Goal: Communication & Community: Participate in discussion

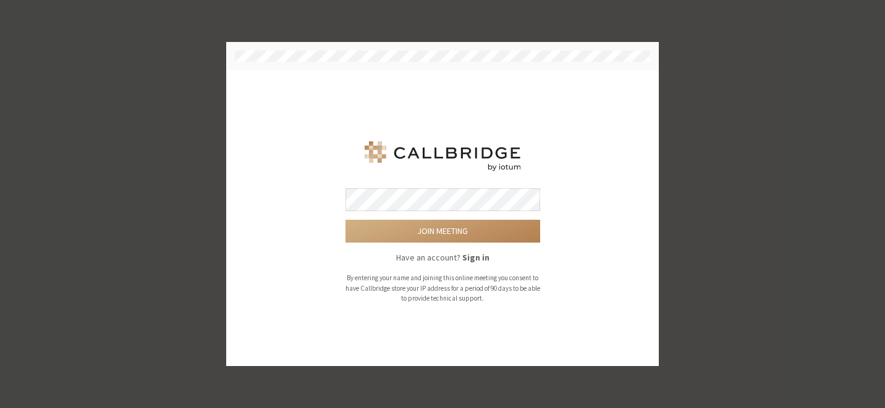
click at [345, 220] on button "Join meeting" at bounding box center [442, 231] width 195 height 23
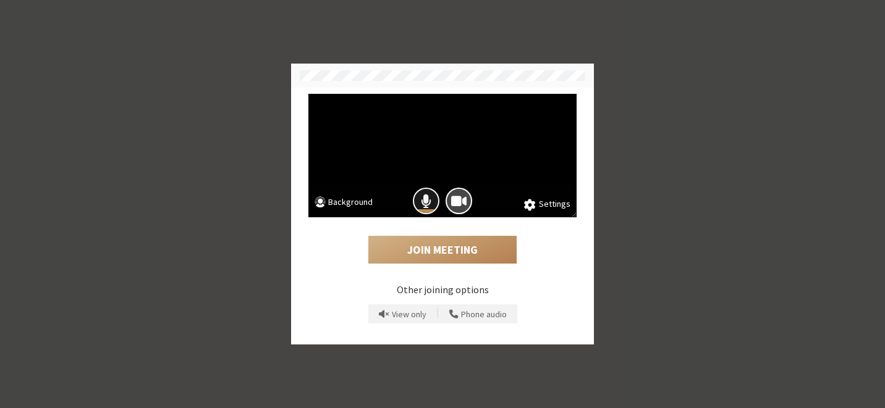
click at [418, 192] on button "Mic is on" at bounding box center [426, 201] width 27 height 27
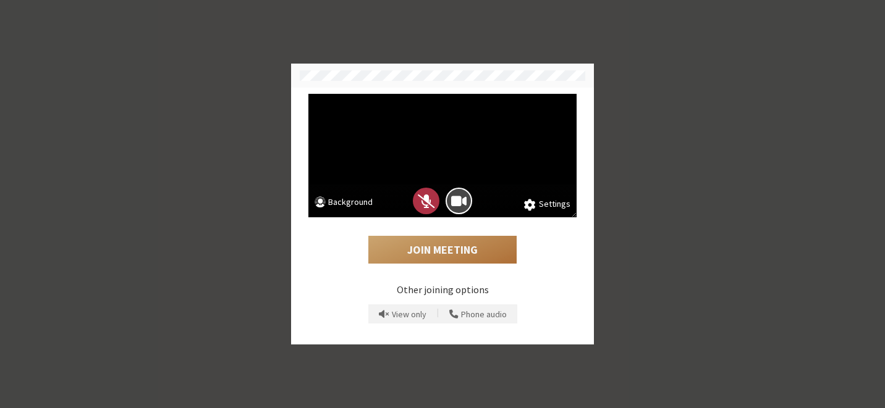
click at [428, 253] on button "Join Meeting" at bounding box center [442, 250] width 148 height 28
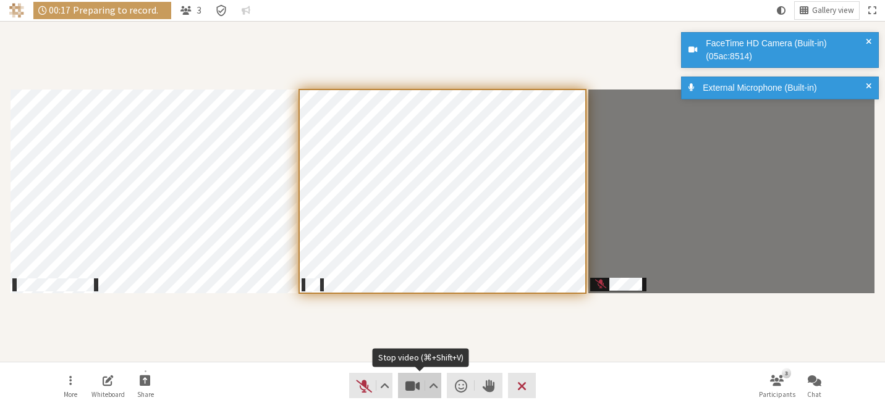
click at [410, 384] on span "Stop video (⌘+Shift+V)" at bounding box center [412, 386] width 17 height 17
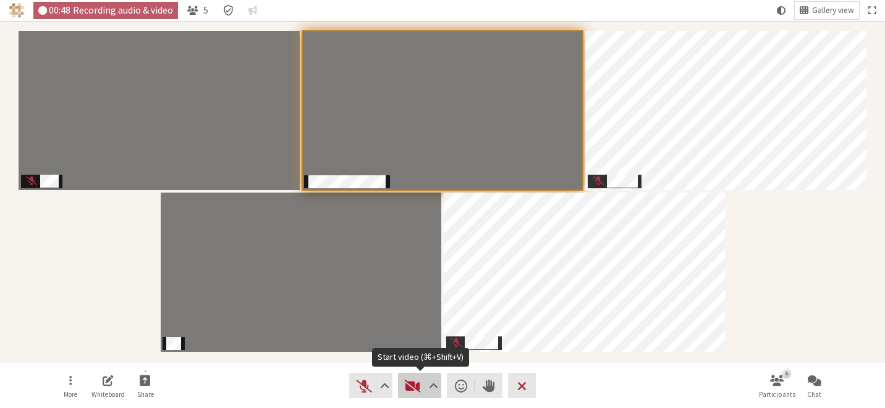
click at [403, 385] on button "Video" at bounding box center [419, 385] width 43 height 25
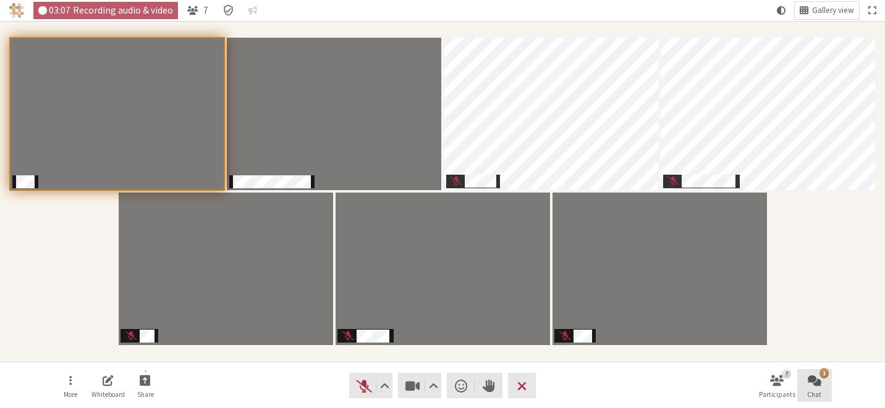
click at [809, 382] on span "Open chat" at bounding box center [815, 380] width 14 height 14
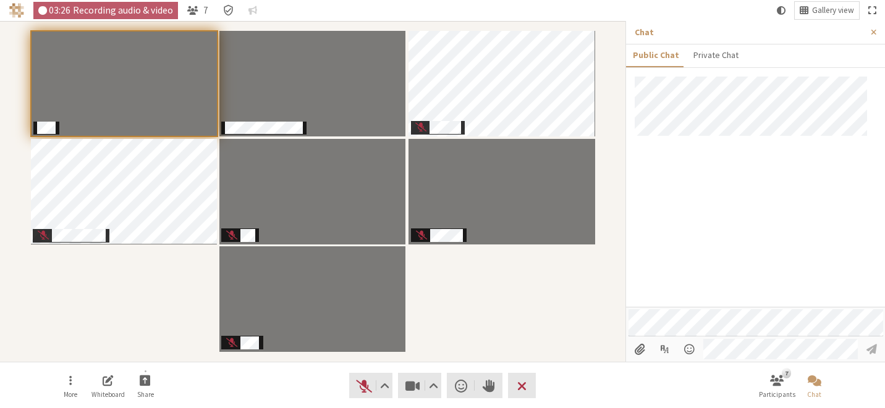
click at [874, 12] on span "Fullscreen" at bounding box center [871, 10] width 7 height 11
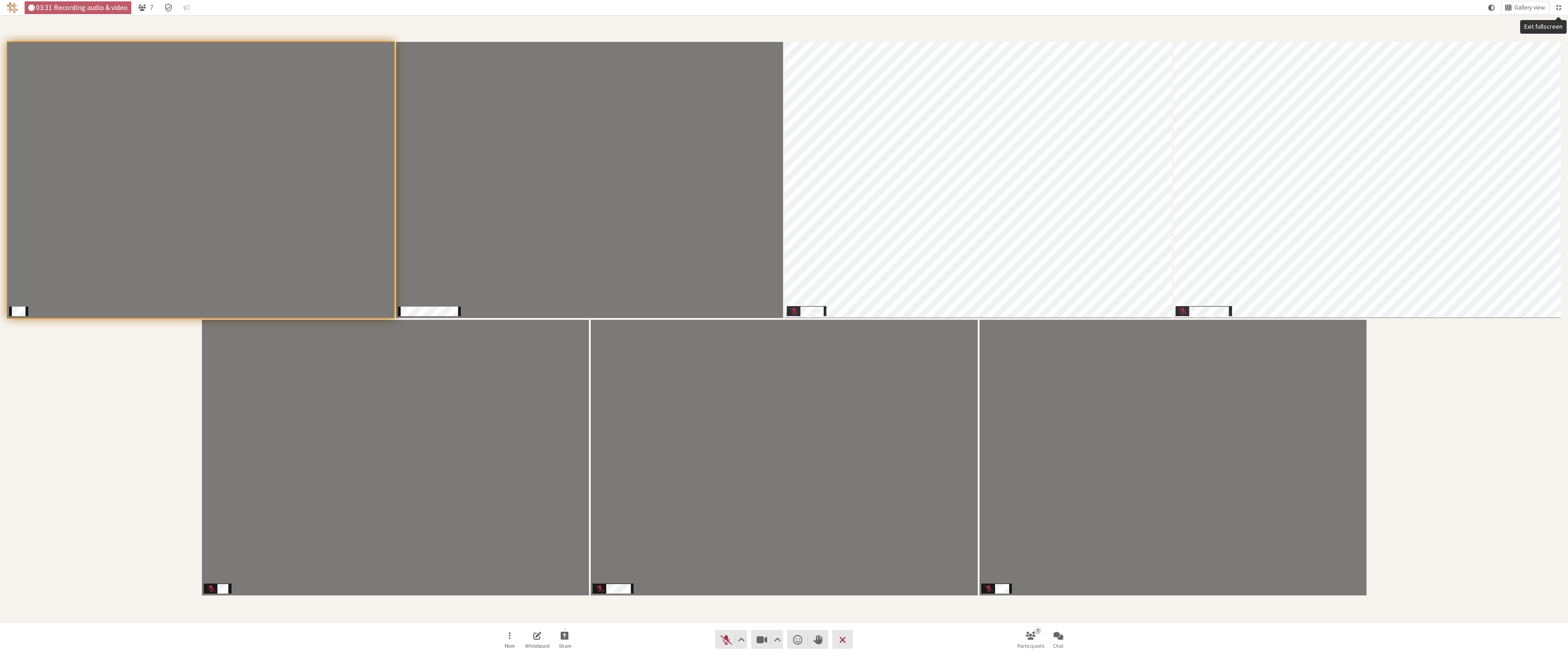
click at [652, 3] on button "Exit fullscreen" at bounding box center [1558, 7] width 13 height 13
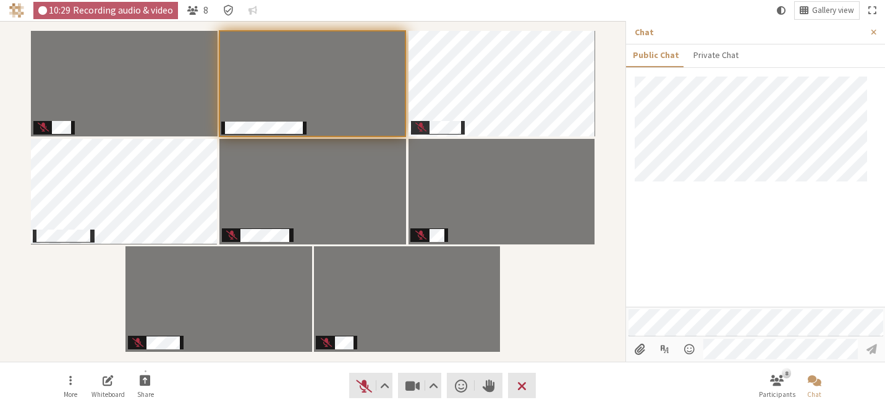
click at [782, 237] on div at bounding box center [755, 192] width 259 height 230
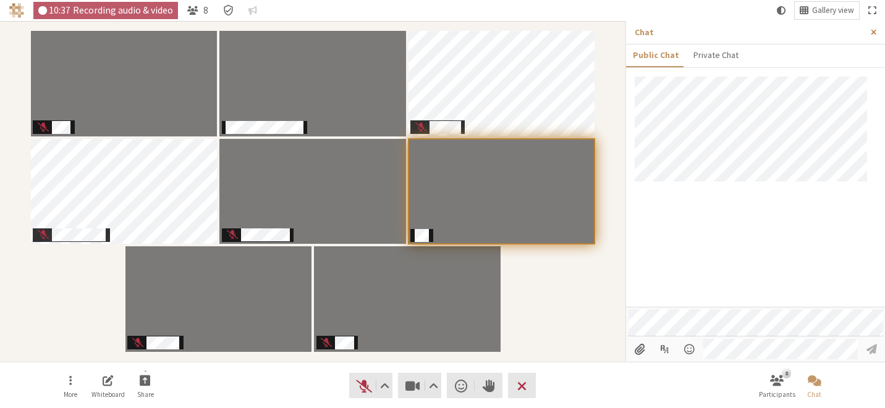
click at [874, 32] on span "Close sidebar" at bounding box center [874, 32] width 6 height 9
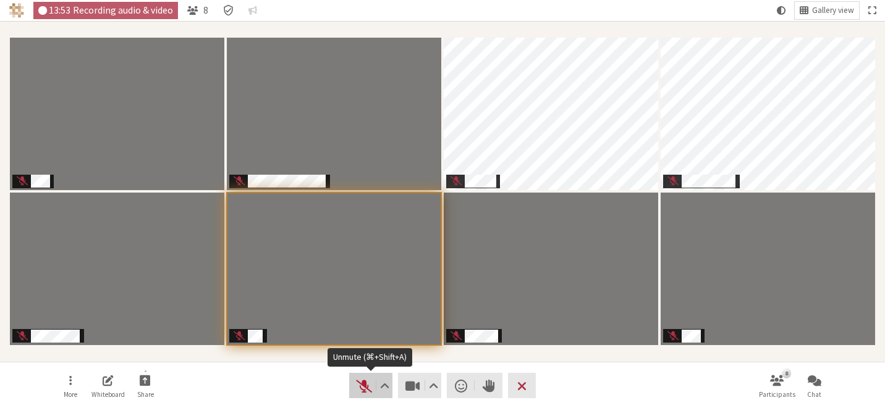
click at [361, 387] on span "Unmute (⌘+Shift+A)" at bounding box center [363, 386] width 17 height 17
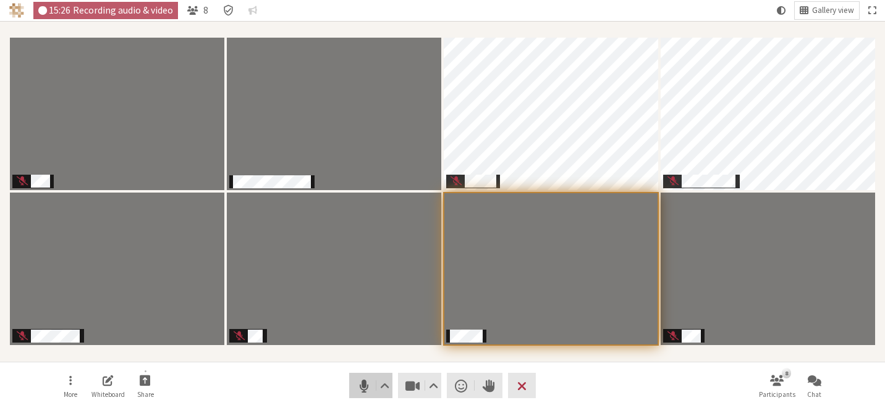
click at [355, 384] on span "Mute (⌘+Shift+A)" at bounding box center [363, 386] width 17 height 17
click at [277, 374] on nav "More Whiteboard Share Audio Video Send a reaction Raise hand Leave 8 Participan…" at bounding box center [442, 386] width 779 height 46
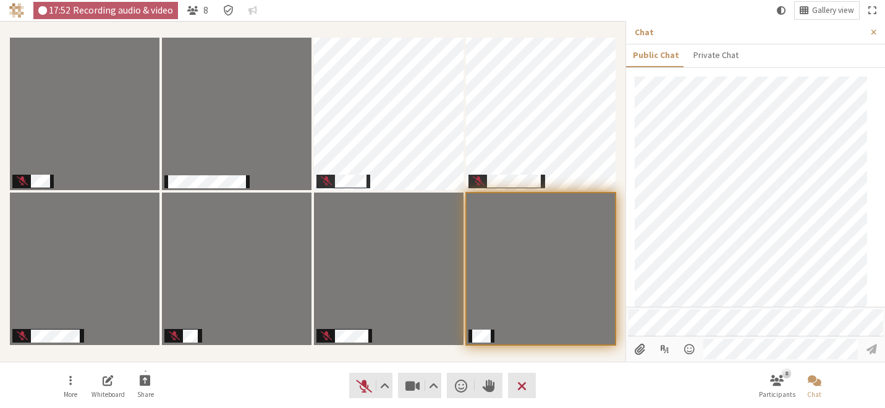
scroll to position [92, 0]
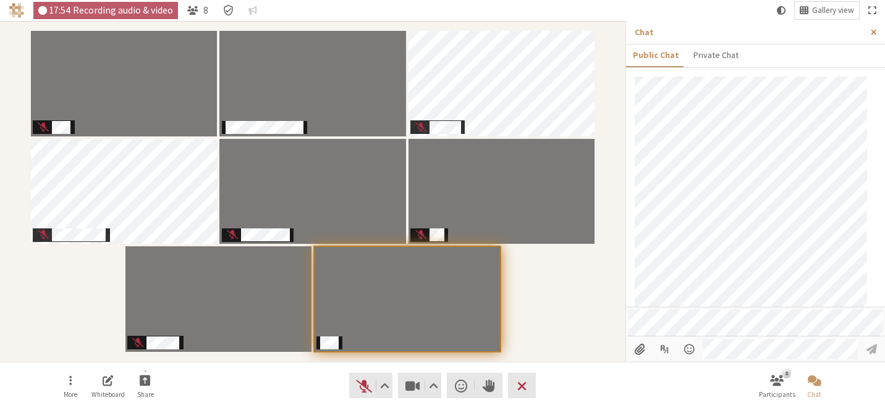
click at [868, 29] on button "Close sidebar" at bounding box center [873, 32] width 23 height 23
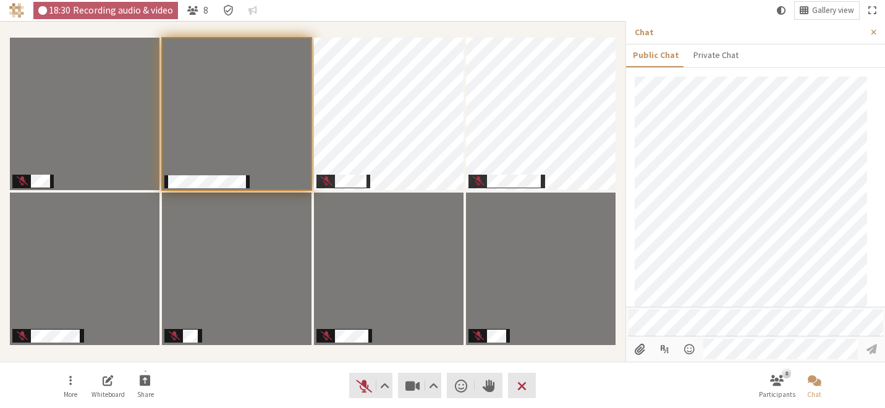
scroll to position [127, 0]
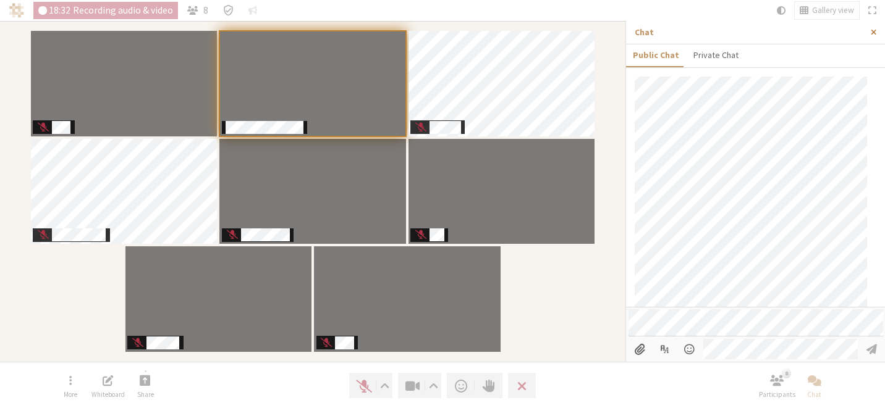
click at [868, 31] on button "Close sidebar" at bounding box center [873, 32] width 23 height 23
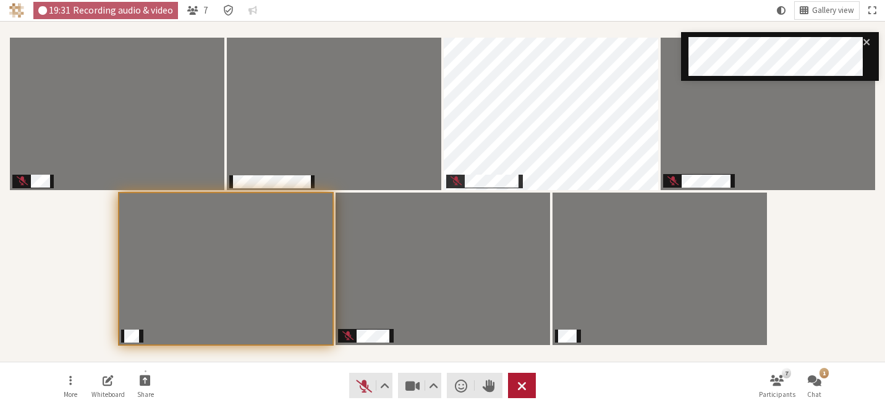
click at [518, 384] on span "Leave meeting" at bounding box center [521, 386] width 9 height 17
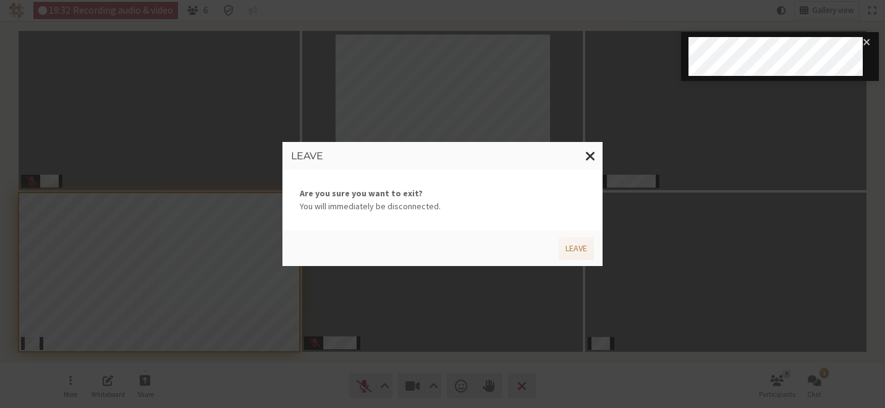
click at [573, 236] on div "Leave" at bounding box center [440, 246] width 307 height 27
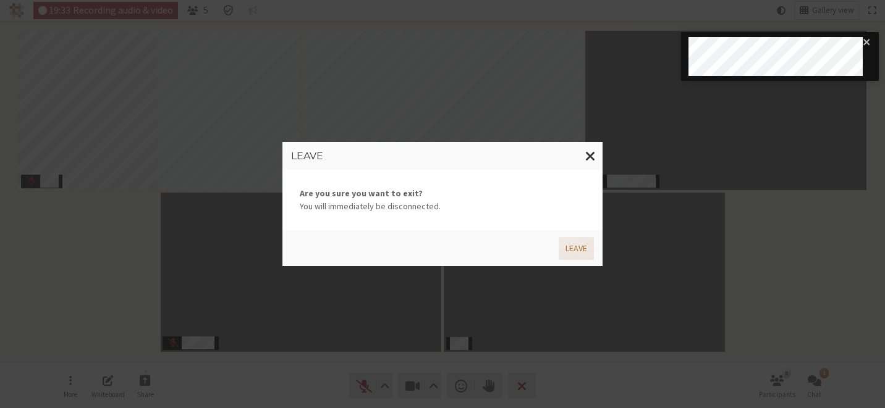
click at [574, 252] on button "Leave" at bounding box center [576, 248] width 35 height 23
